Goal: Ask a question: Seek information or help from site administrators or community

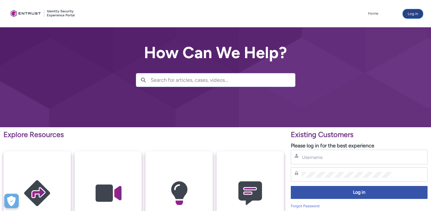
click at [415, 11] on button "Log in" at bounding box center [413, 13] width 20 height 9
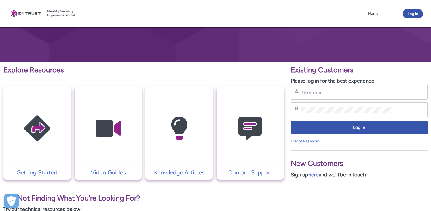
scroll to position [120, 0]
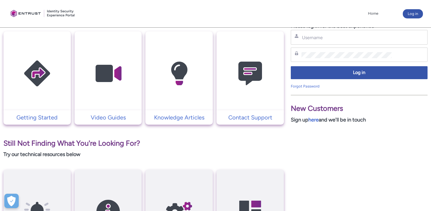
click at [259, 57] on img at bounding box center [250, 74] width 55 height 62
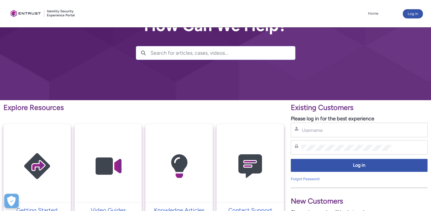
scroll to position [51, 0]
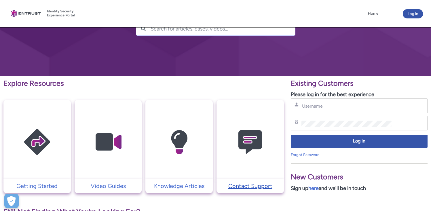
click at [243, 187] on p "Contact Support" at bounding box center [250, 186] width 62 height 9
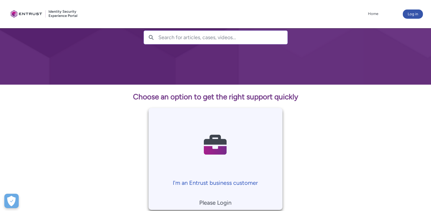
scroll to position [109, 0]
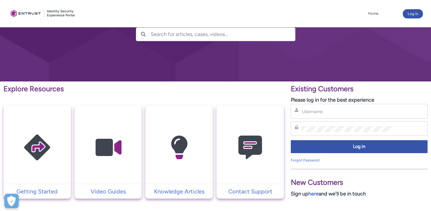
scroll to position [48, 0]
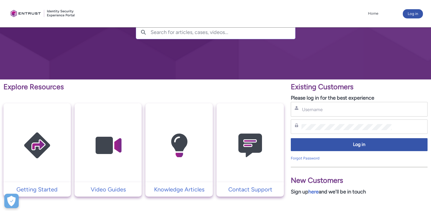
click at [326, 113] on div "Username" at bounding box center [359, 109] width 137 height 15
click at [326, 109] on input "Username" at bounding box center [346, 110] width 90 height 6
click at [322, 111] on input "Username" at bounding box center [346, 110] width 90 height 6
